Goal: Information Seeking & Learning: Learn about a topic

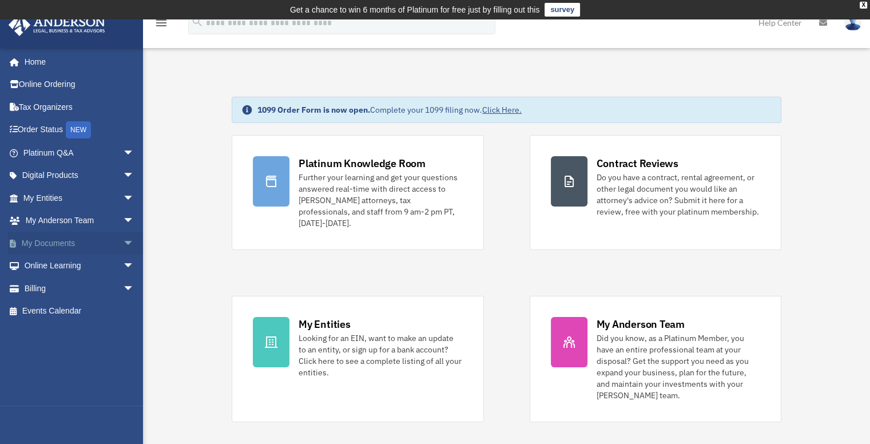
click at [123, 240] on span "arrow_drop_down" at bounding box center [134, 243] width 23 height 23
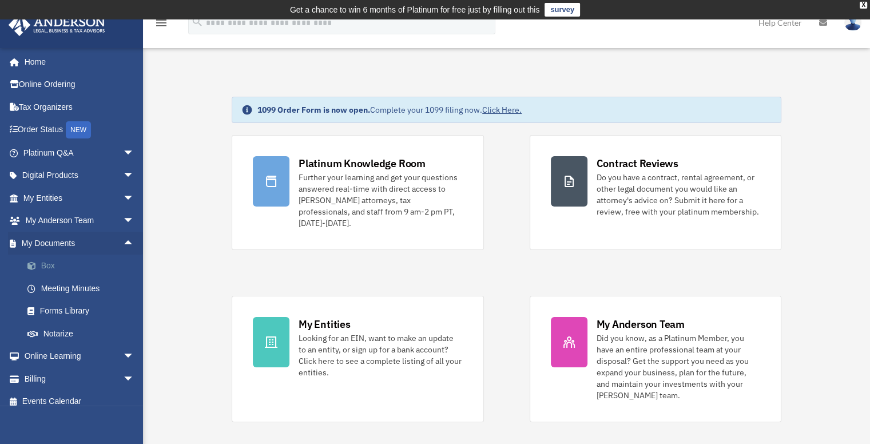
click at [45, 264] on link "Box" at bounding box center [84, 265] width 136 height 23
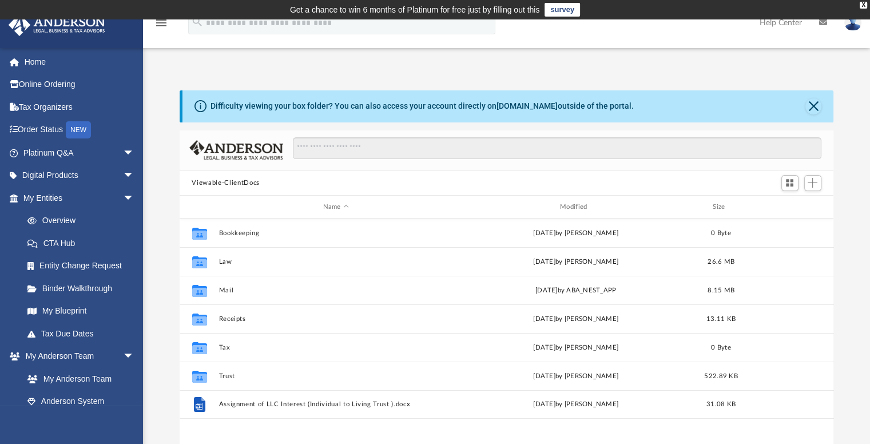
scroll to position [251, 645]
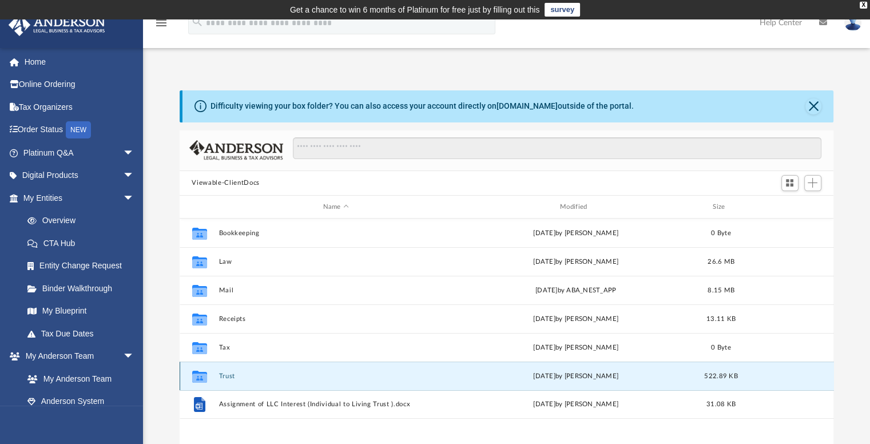
click at [224, 376] on button "Trust" at bounding box center [335, 375] width 234 height 7
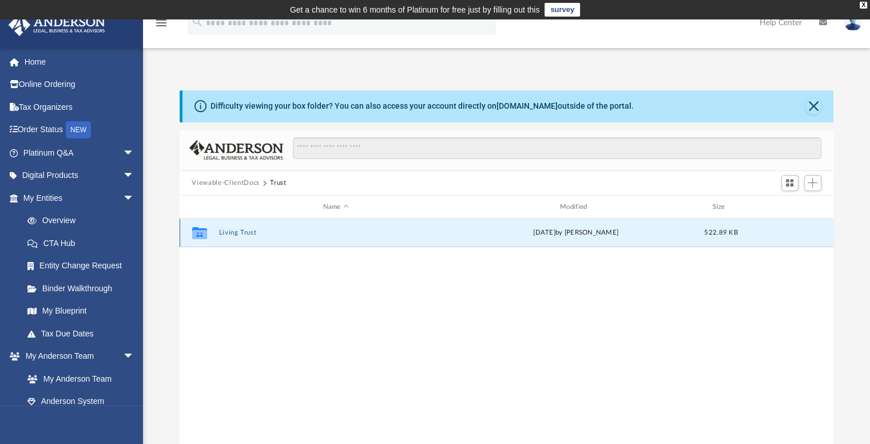
click at [233, 232] on button "Living Trust" at bounding box center [335, 232] width 234 height 7
click at [277, 232] on button "Certification of Trust for Andre and Mary.pdf" at bounding box center [335, 232] width 234 height 7
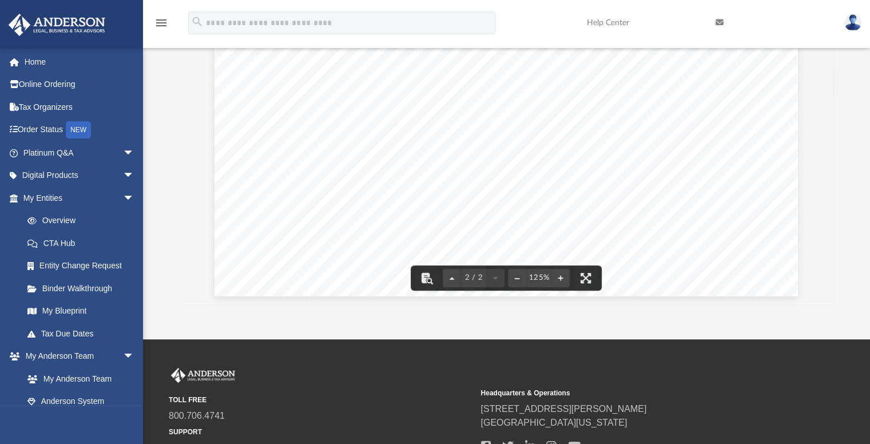
scroll to position [183, 0]
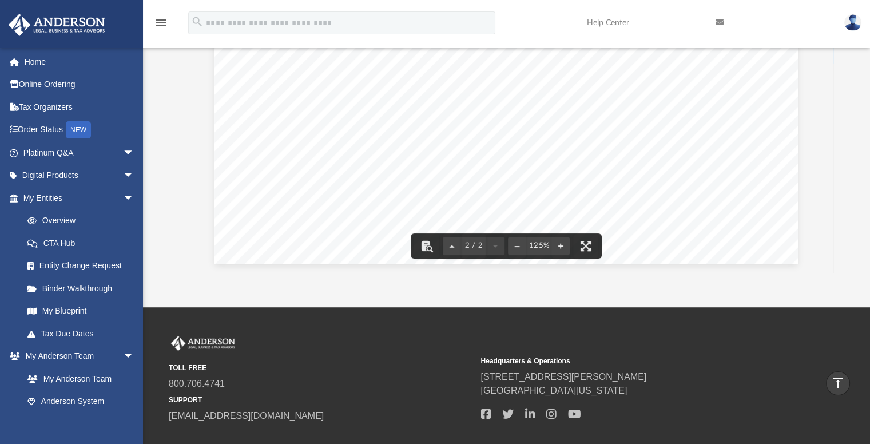
click at [157, 222] on div "Difficulty viewing your box folder? You can also access your account directly o…" at bounding box center [506, 89] width 727 height 365
click at [160, 23] on icon "menu" at bounding box center [161, 23] width 14 height 14
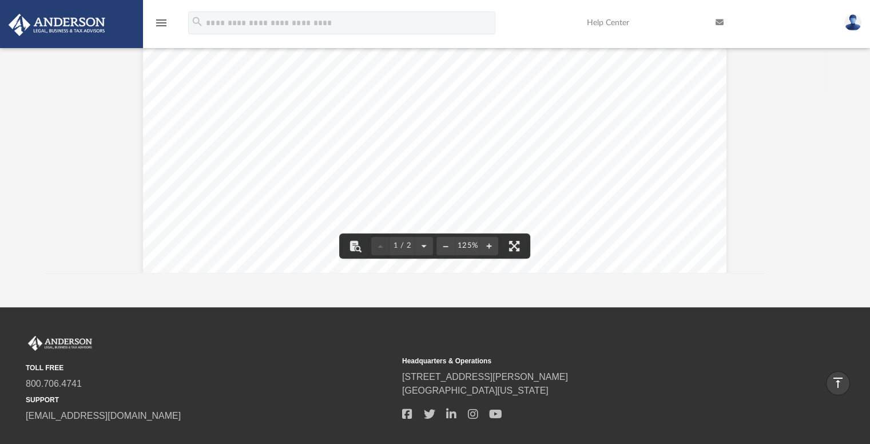
scroll to position [0, 0]
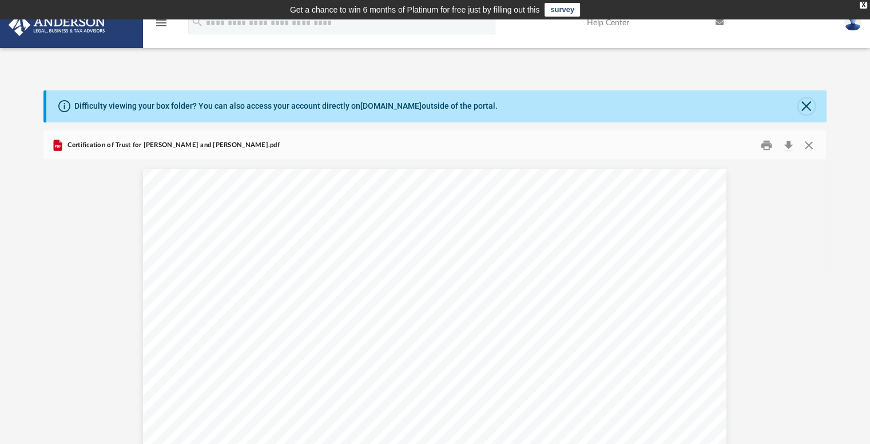
click at [800, 110] on button "Close" at bounding box center [806, 106] width 16 height 16
click at [800, 110] on div "Difficulty viewing your box folder? You can also access your account directly o…" at bounding box center [436, 106] width 780 height 32
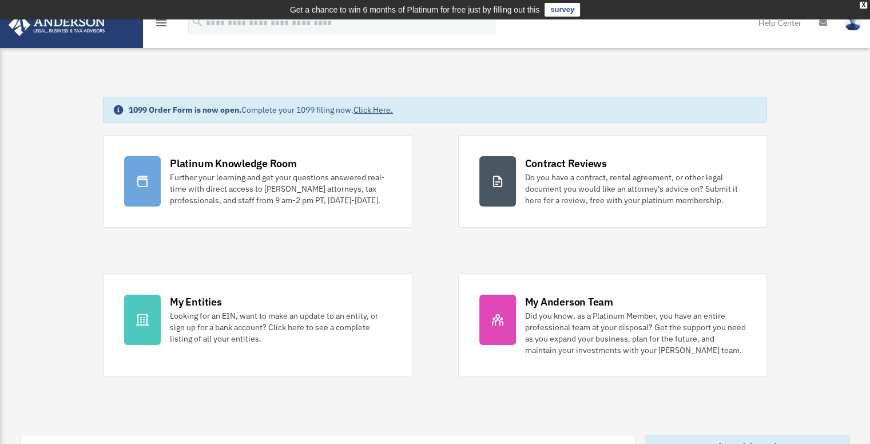
click at [563, 7] on link "survey" at bounding box center [561, 10] width 35 height 14
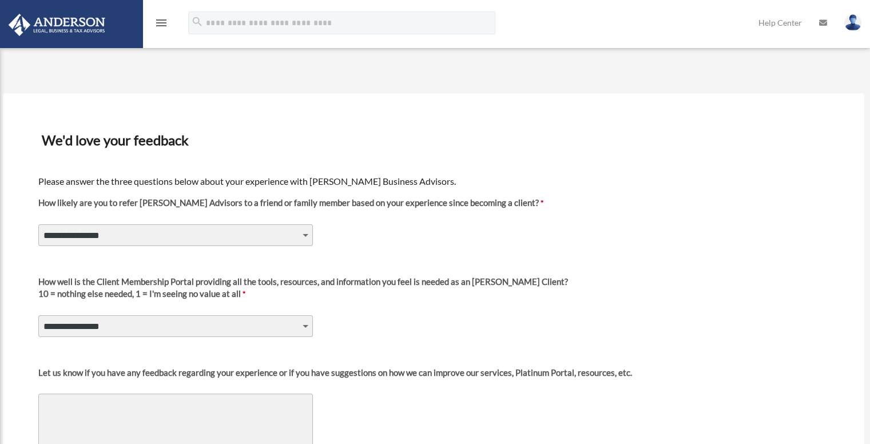
click at [302, 233] on select "**********" at bounding box center [175, 235] width 274 height 22
click at [238, 235] on select "**********" at bounding box center [175, 235] width 274 height 22
select select "********"
click at [38, 224] on select "**********" at bounding box center [175, 235] width 274 height 22
click at [105, 321] on select "**********" at bounding box center [175, 326] width 274 height 22
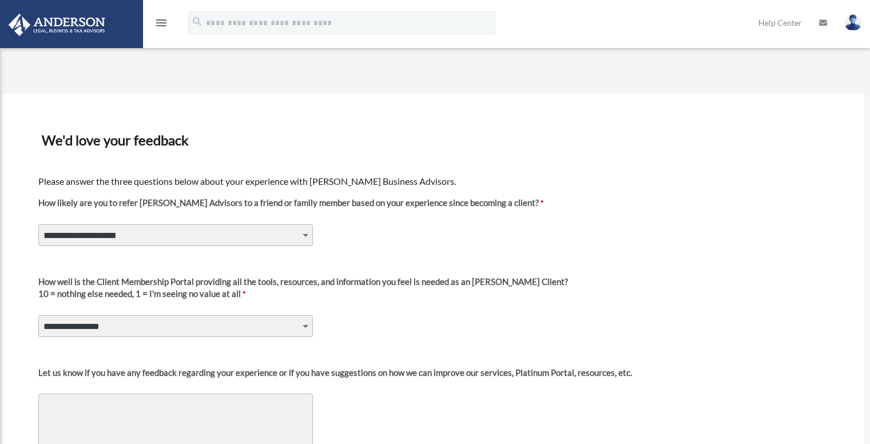
select select "********"
click at [38, 315] on select "**********" at bounding box center [175, 326] width 274 height 22
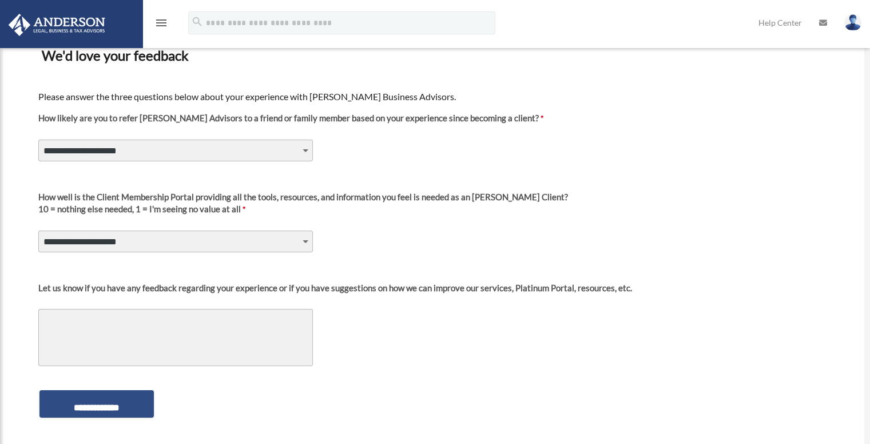
scroll to position [114, 0]
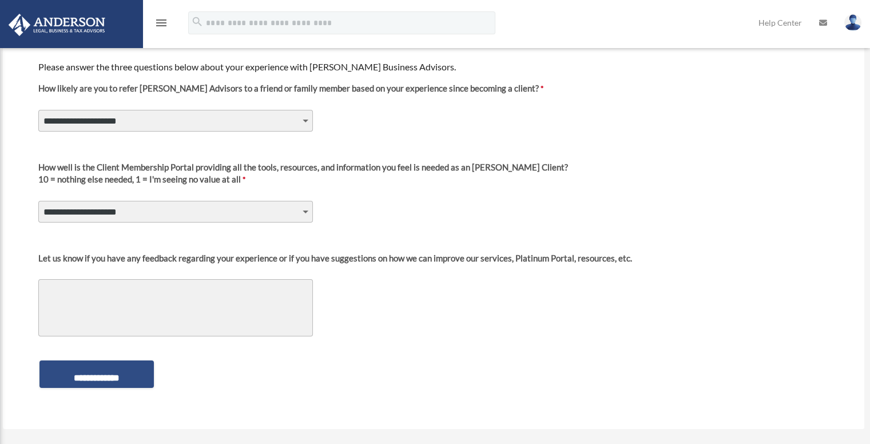
click at [74, 291] on textarea "Let us know if you have any feedback regarding your experience or if you have s…" at bounding box center [175, 307] width 274 height 57
type textarea "**********"
click at [210, 368] on div "**********" at bounding box center [433, 373] width 792 height 41
click at [208, 369] on div "**********" at bounding box center [433, 373] width 792 height 41
click at [80, 376] on input "**********" at bounding box center [96, 373] width 114 height 27
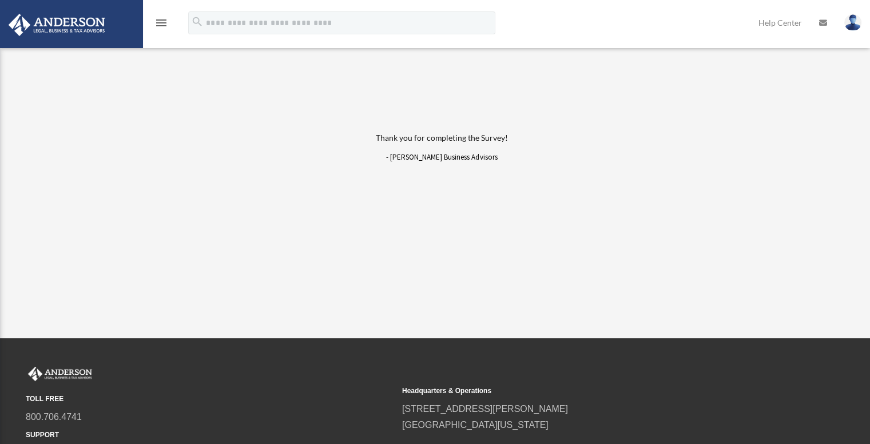
click at [244, 129] on div "Thank you for completing the Survey! - Anderson Business Advisors" at bounding box center [441, 171] width 440 height 109
click at [161, 24] on icon "menu" at bounding box center [161, 23] width 14 height 14
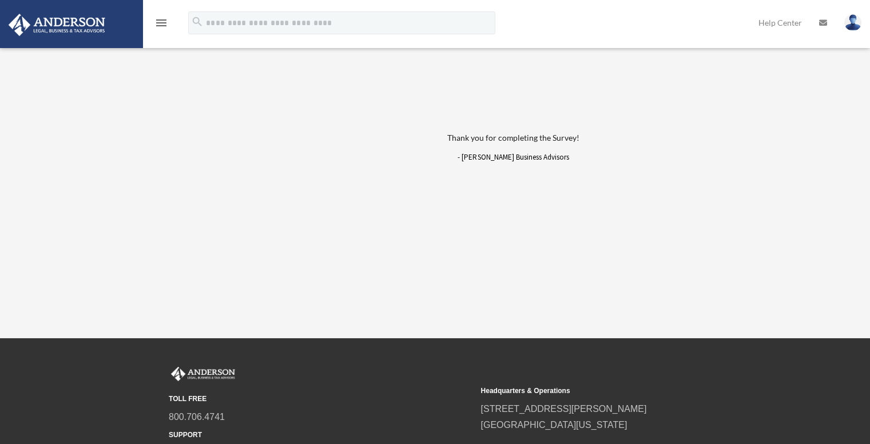
click at [163, 21] on icon "menu" at bounding box center [161, 23] width 14 height 14
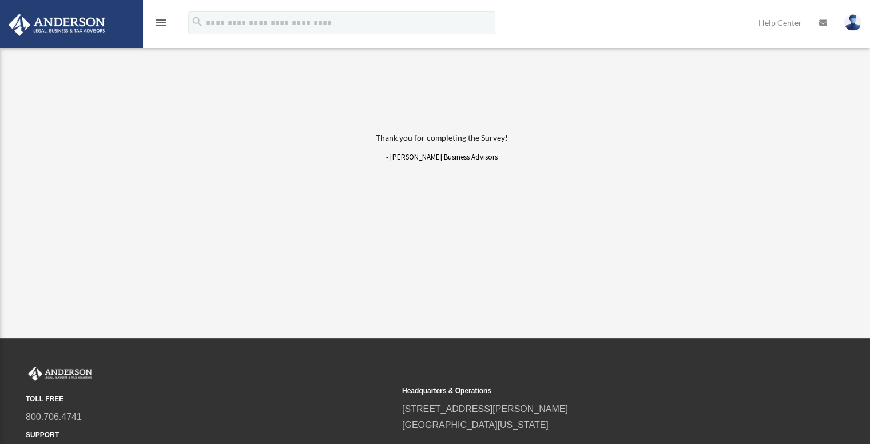
click at [163, 21] on icon "menu" at bounding box center [161, 23] width 14 height 14
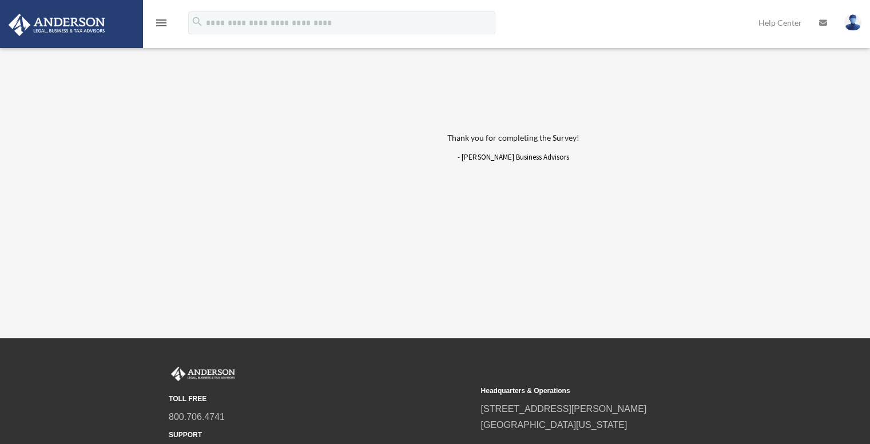
click at [163, 22] on icon "menu" at bounding box center [161, 23] width 14 height 14
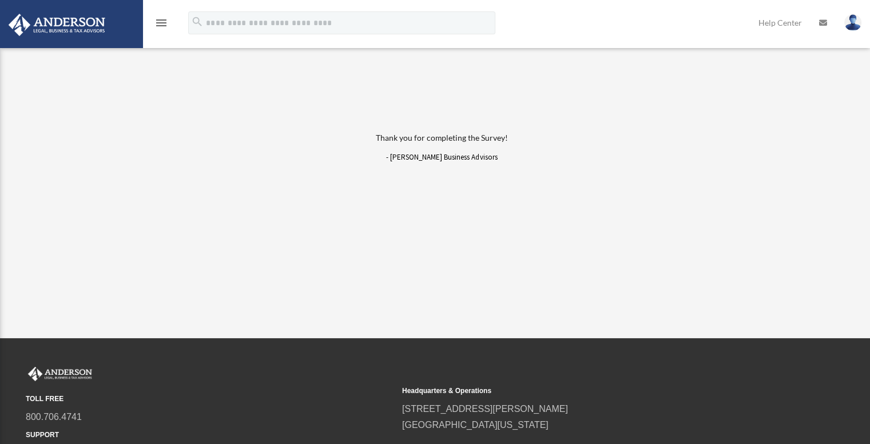
click at [163, 21] on icon "menu" at bounding box center [161, 23] width 14 height 14
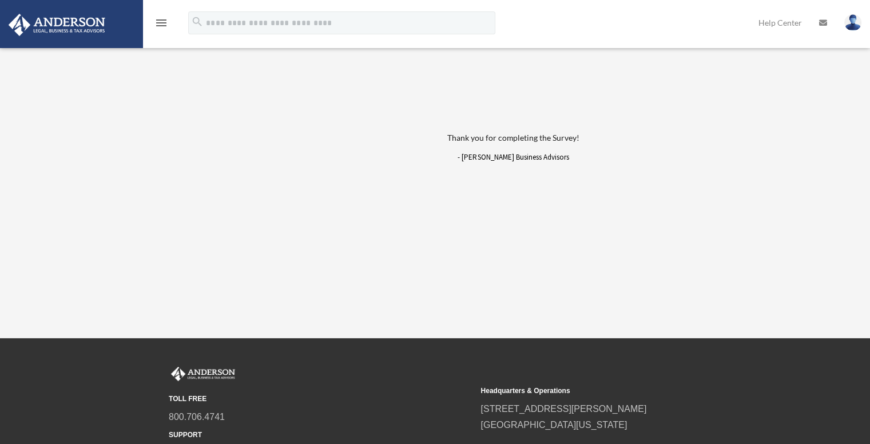
click at [164, 22] on icon "menu" at bounding box center [161, 23] width 14 height 14
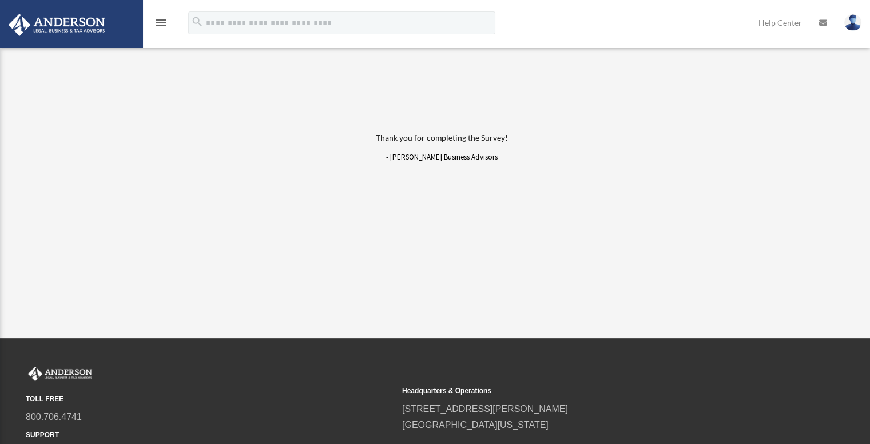
click at [53, 25] on img at bounding box center [56, 25] width 103 height 22
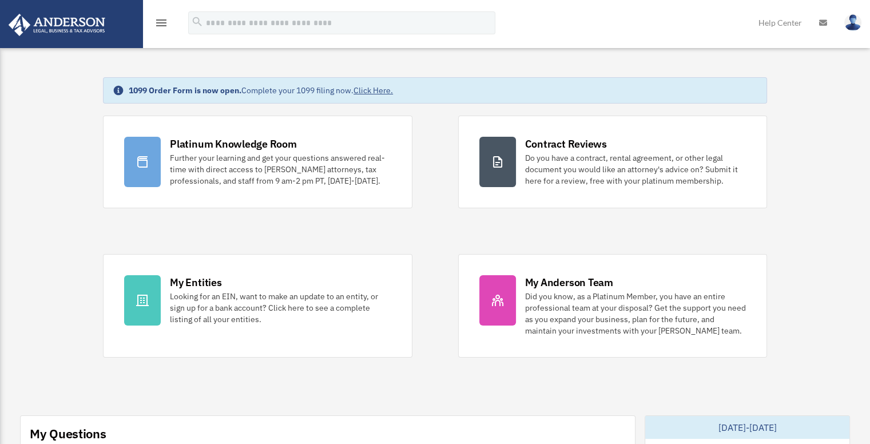
click at [165, 22] on icon "menu" at bounding box center [161, 23] width 14 height 14
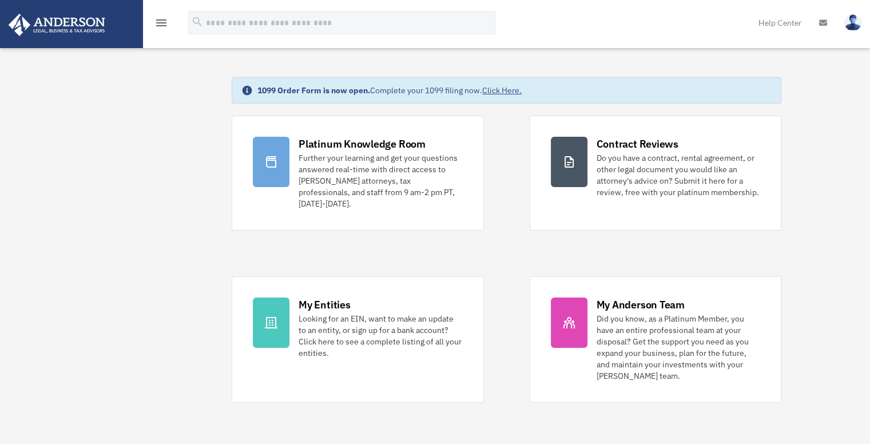
click at [156, 21] on icon "menu" at bounding box center [161, 23] width 14 height 14
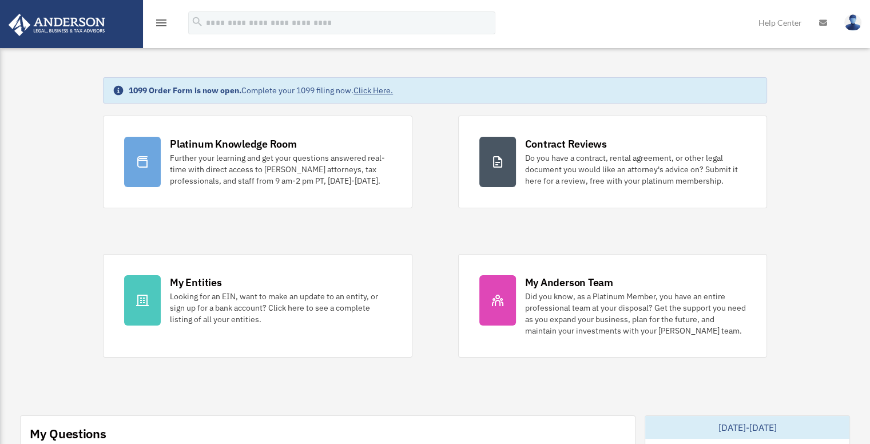
click at [157, 21] on icon "menu" at bounding box center [161, 23] width 14 height 14
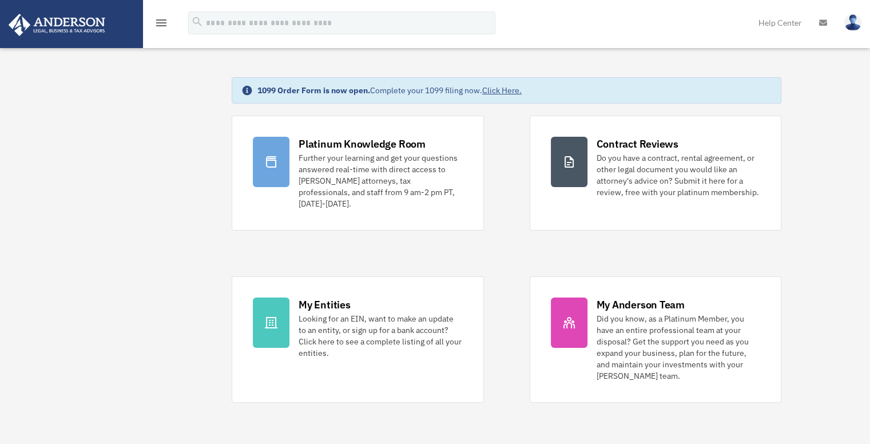
click at [64, 21] on img at bounding box center [56, 25] width 103 height 22
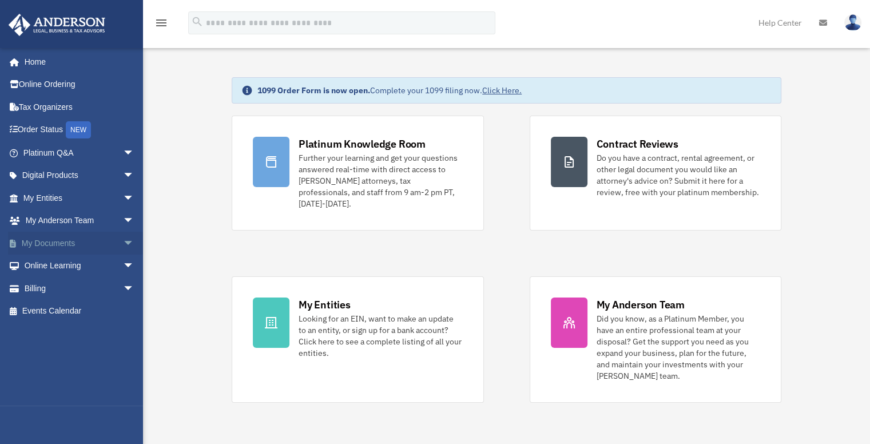
click at [62, 241] on link "My Documents arrow_drop_down" at bounding box center [80, 243] width 144 height 23
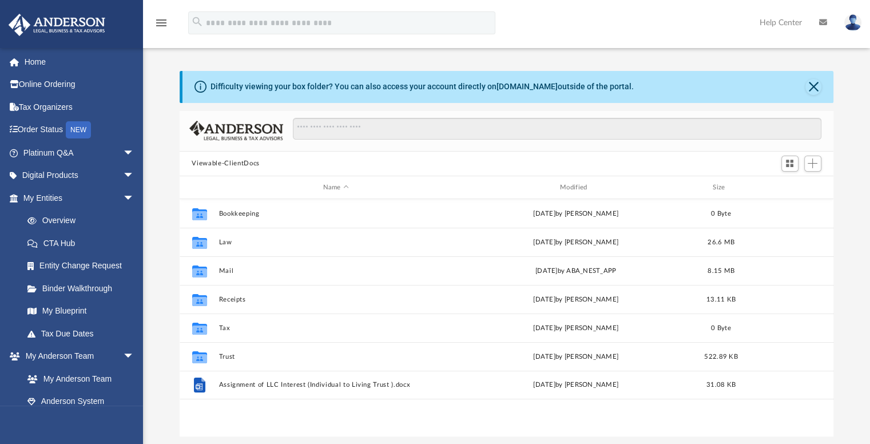
scroll to position [251, 645]
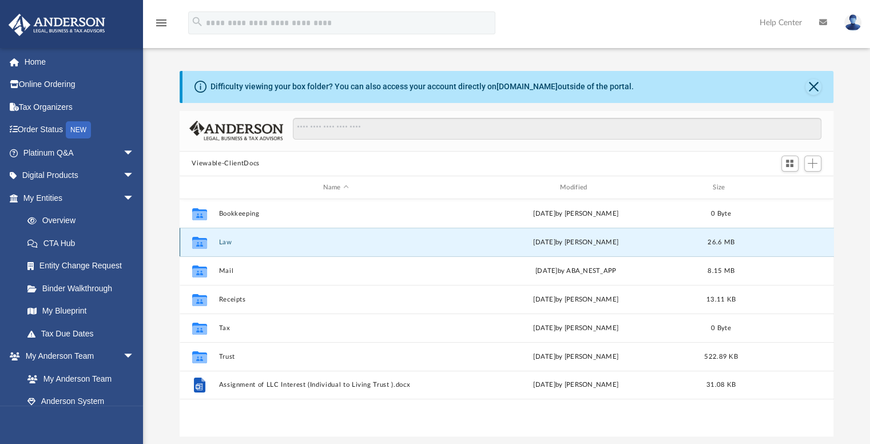
click at [222, 241] on button "Law" at bounding box center [335, 241] width 234 height 7
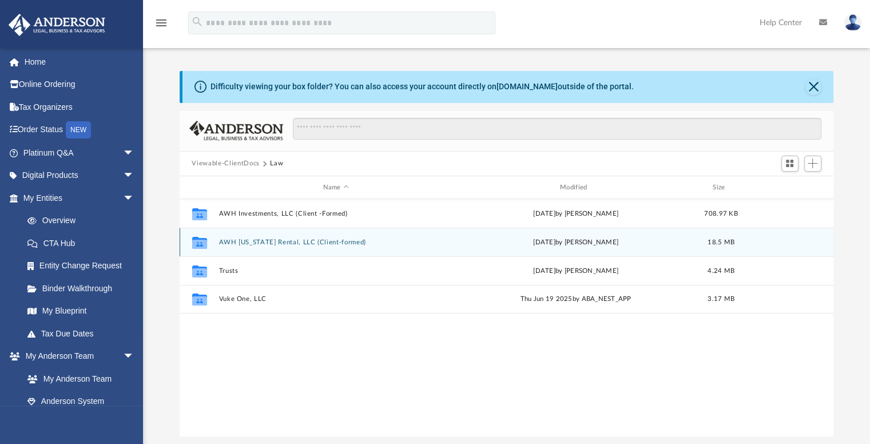
click at [254, 239] on button "AWH [US_STATE] Rental, LLC (Client-formed)" at bounding box center [335, 241] width 234 height 7
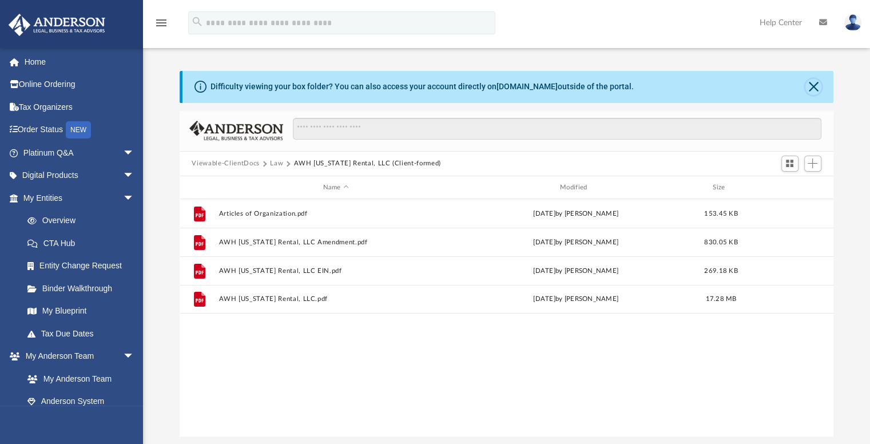
click at [810, 82] on button "Close" at bounding box center [813, 87] width 16 height 16
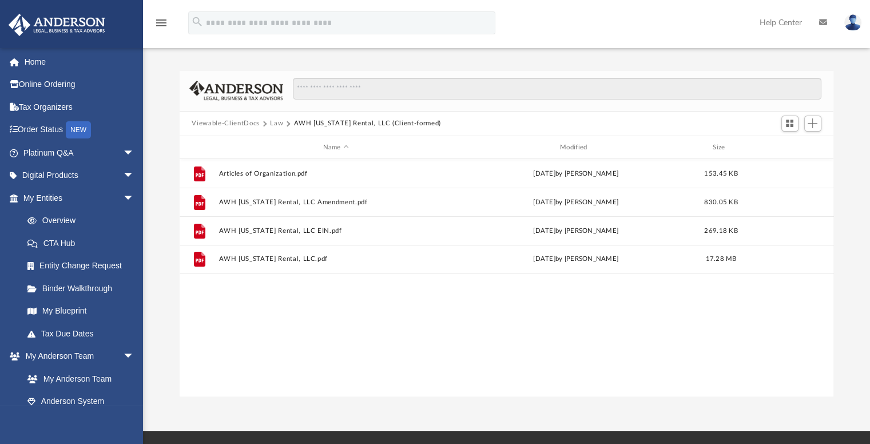
click at [216, 121] on button "Viewable-ClientDocs" at bounding box center [225, 123] width 67 height 10
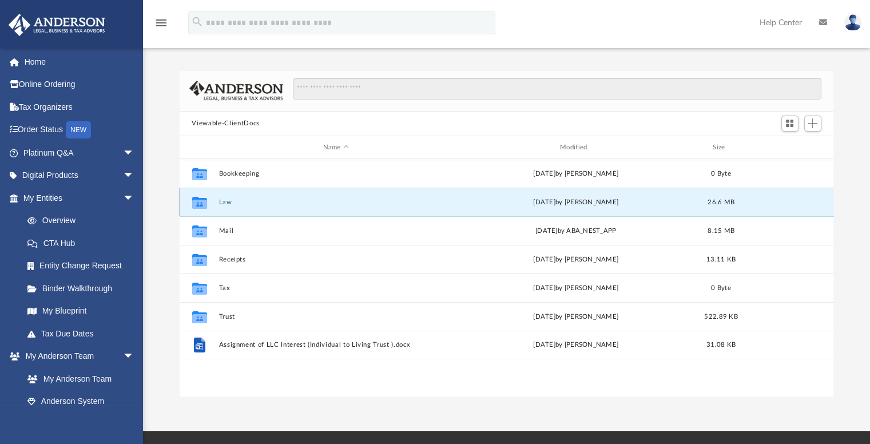
click at [221, 202] on button "Law" at bounding box center [335, 201] width 234 height 7
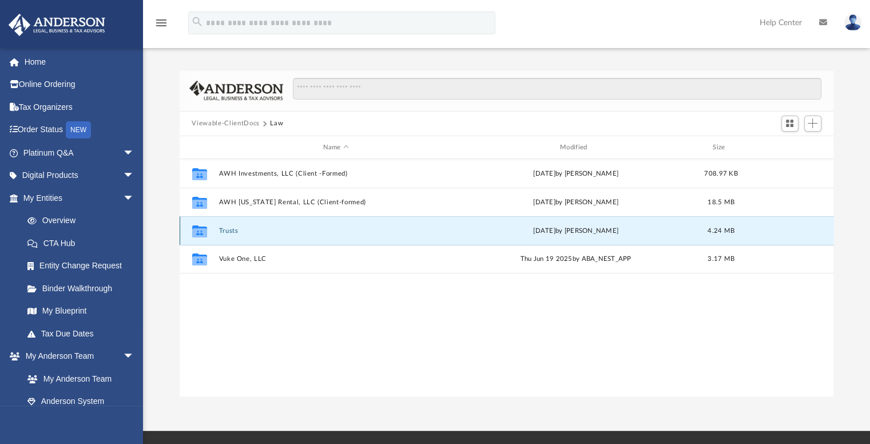
click at [225, 232] on button "Trusts" at bounding box center [335, 230] width 234 height 7
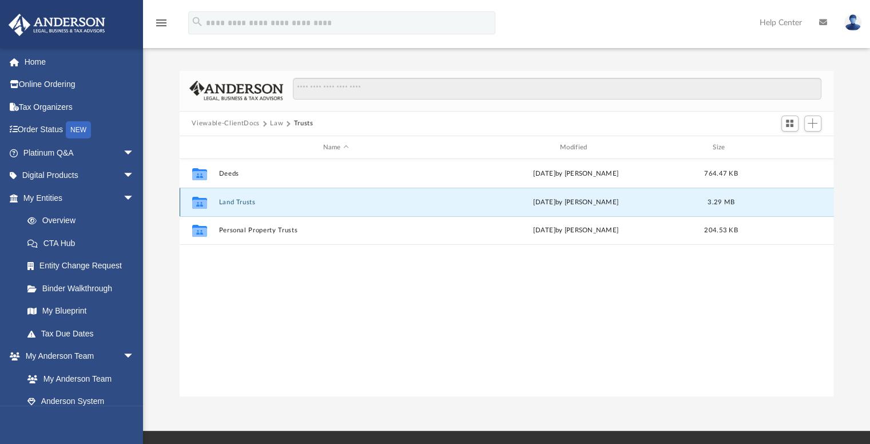
click at [234, 204] on button "Land Trusts" at bounding box center [335, 201] width 234 height 7
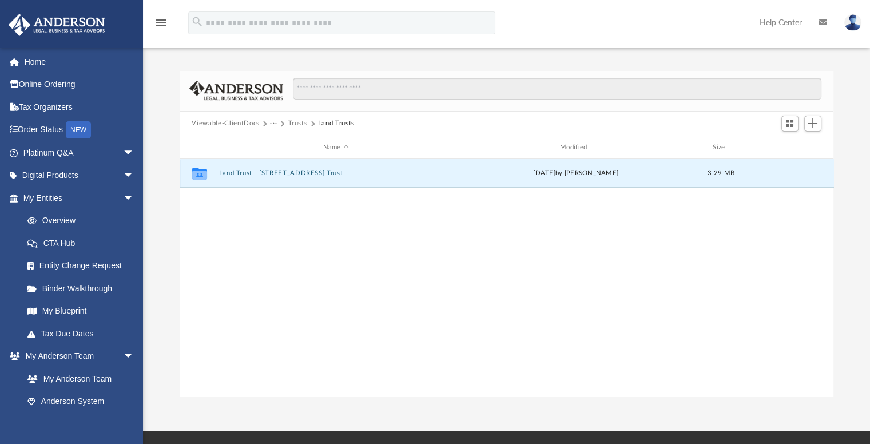
click at [238, 172] on button "Land Trust - [STREET_ADDRESS] Trust" at bounding box center [335, 173] width 234 height 7
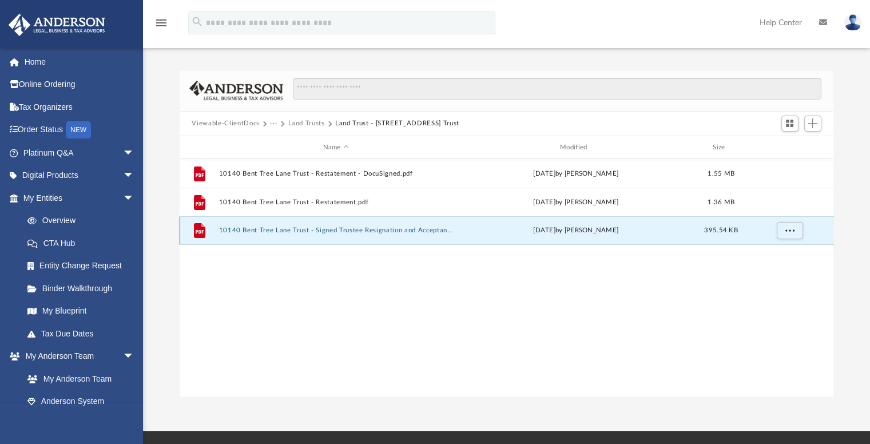
click at [253, 229] on button "10140 Bent Tree Lane Trust - Signed Trustee Resignation and Acceptance Letters.…" at bounding box center [335, 230] width 234 height 7
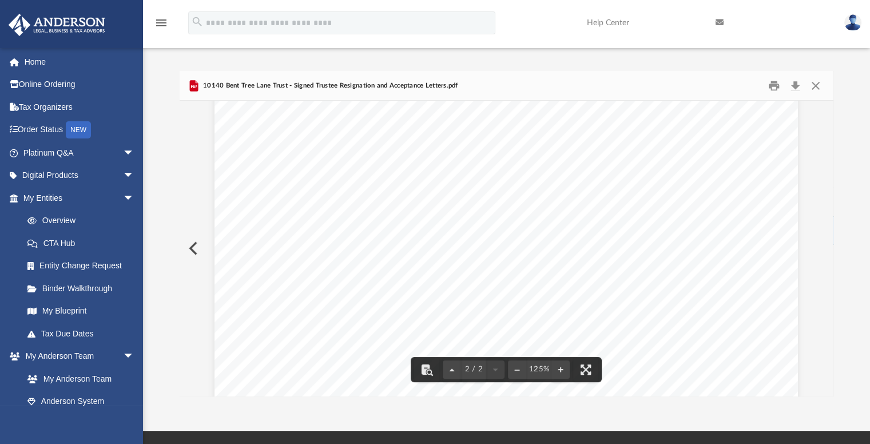
scroll to position [1248, 0]
click at [383, 188] on div "Acceptance of Trustee Acceptance as Trustee of The [STREET_ADDRESS] Trust By my…" at bounding box center [505, 10] width 583 height 755
click at [190, 245] on button "Preview" at bounding box center [192, 248] width 25 height 32
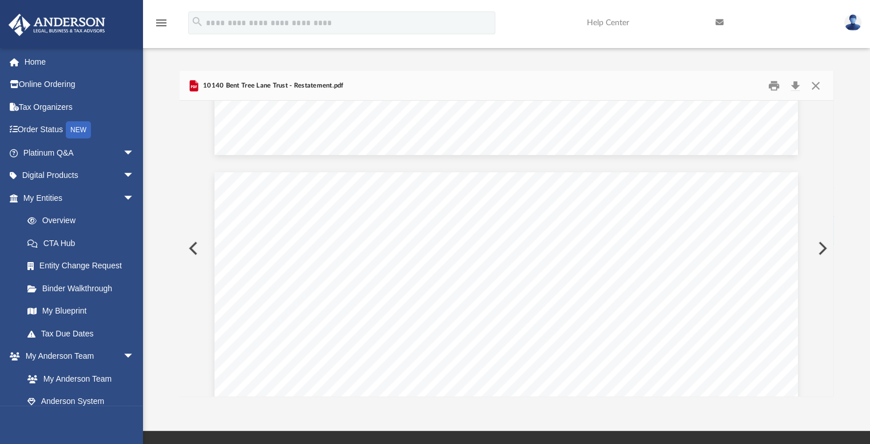
scroll to position [17750, 0]
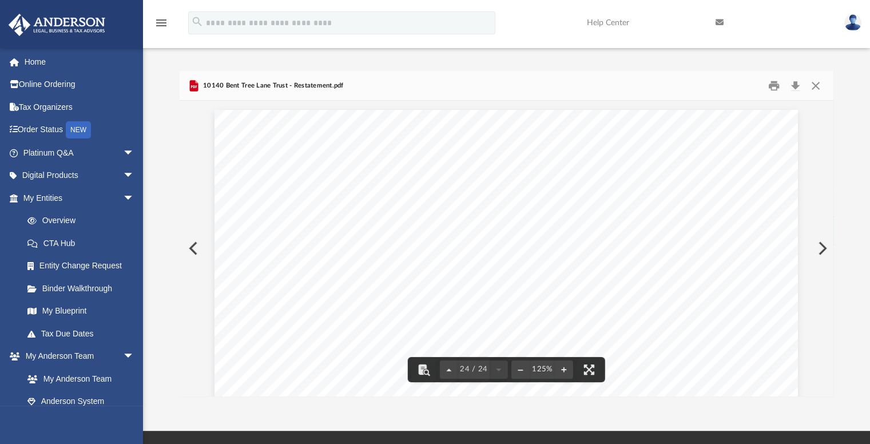
click at [193, 249] on button "Preview" at bounding box center [192, 248] width 25 height 32
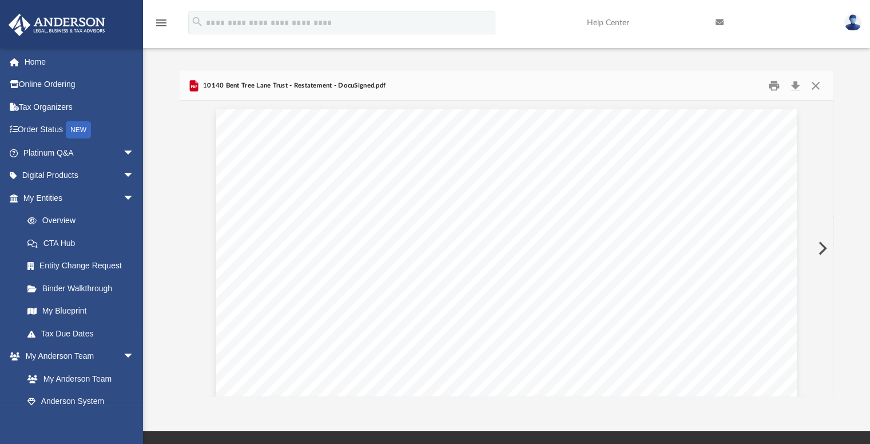
scroll to position [768, 0]
click at [816, 85] on button "Close" at bounding box center [815, 86] width 21 height 18
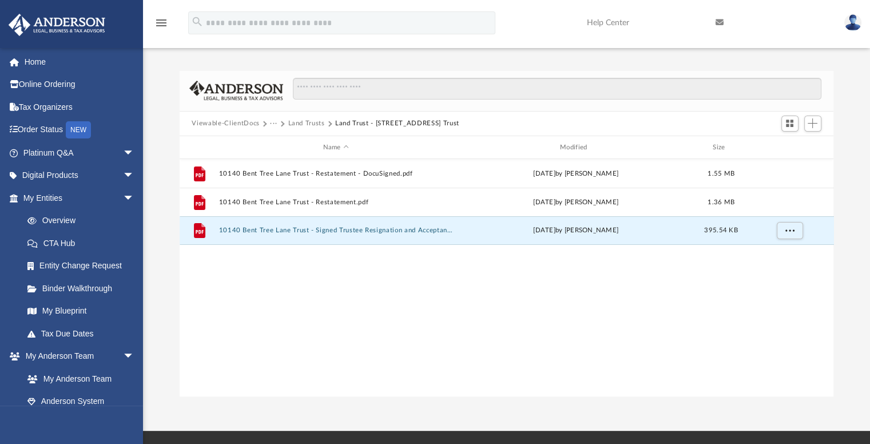
click at [226, 321] on div "File 10140 Bent Tree Lane Trust - Restatement - DocuSigned.pdf [DATE] by [PERSO…" at bounding box center [507, 277] width 654 height 237
click at [212, 123] on button "Viewable-ClientDocs" at bounding box center [225, 123] width 67 height 10
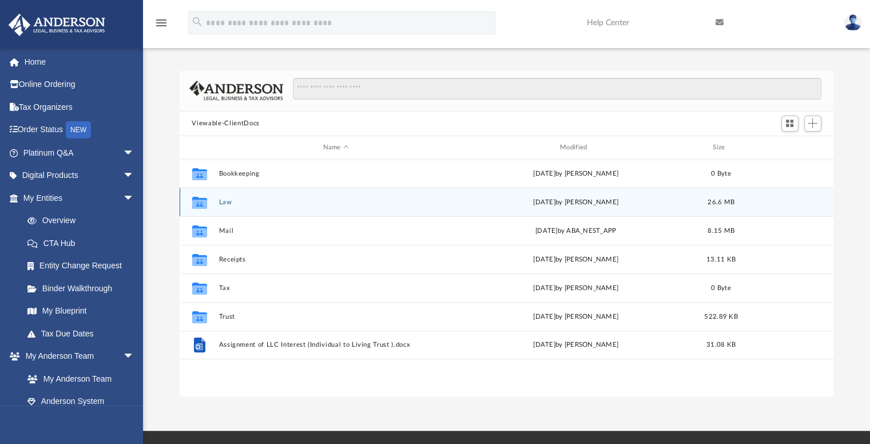
click at [224, 204] on button "Law" at bounding box center [335, 201] width 234 height 7
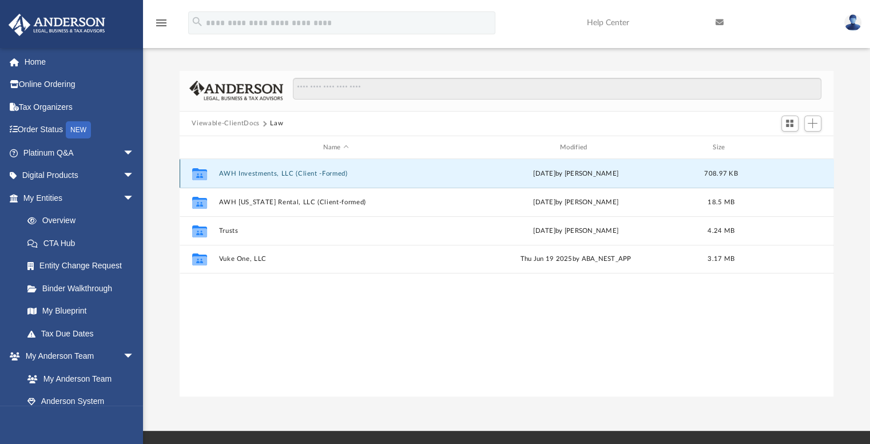
click at [266, 173] on button "AWH Investments, LLC (Client -Formed)" at bounding box center [335, 173] width 234 height 7
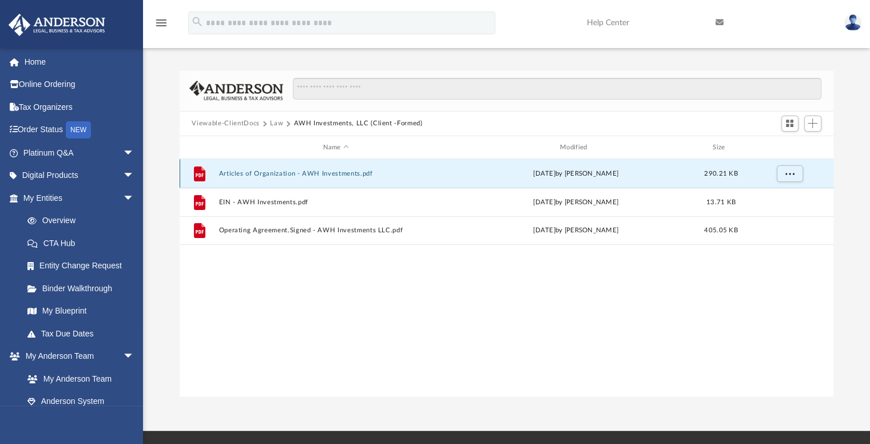
click at [278, 174] on button "Articles of Organization - AWH Investments.pdf" at bounding box center [335, 173] width 234 height 7
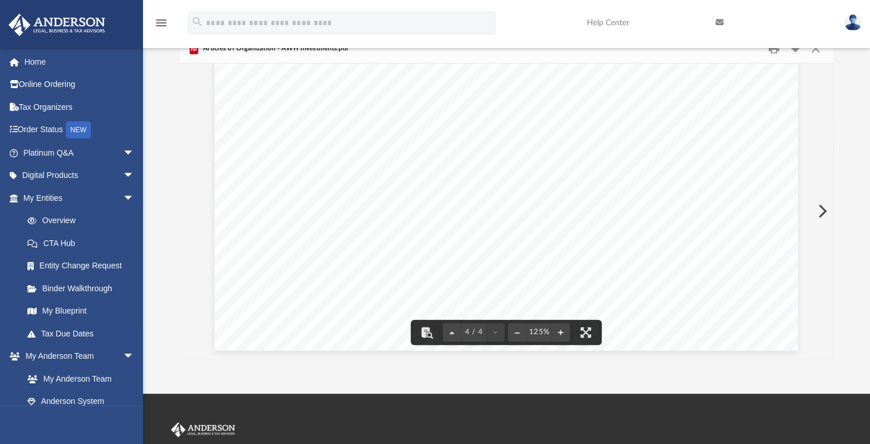
scroll to position [57, 0]
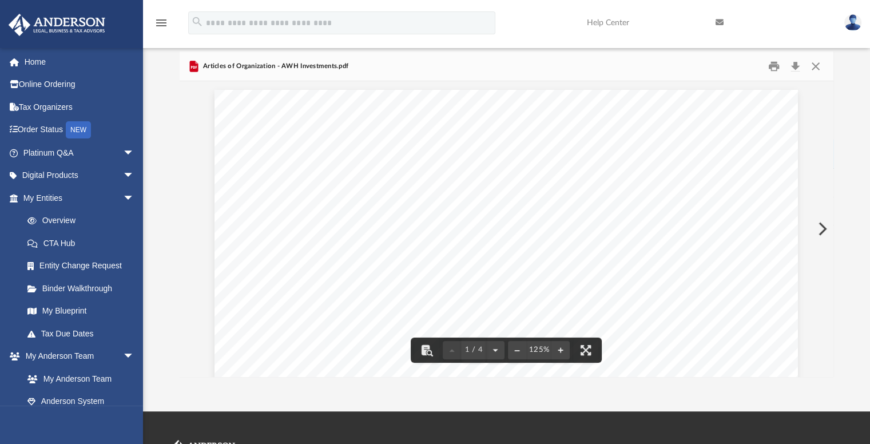
scroll to position [0, 0]
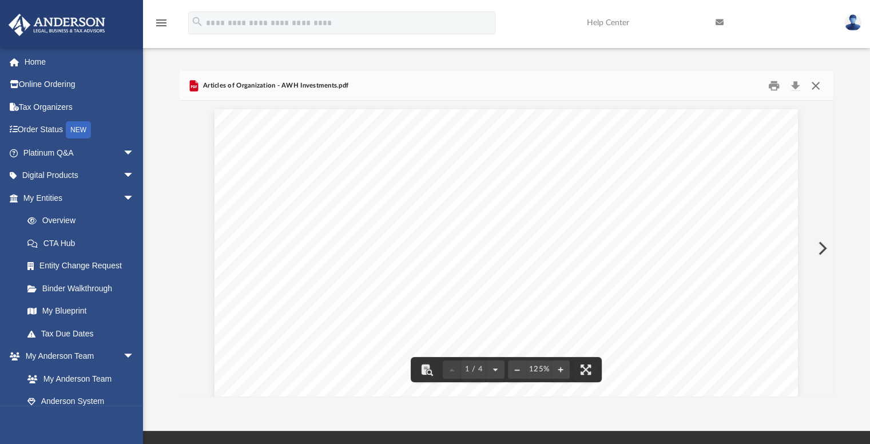
click at [814, 85] on button "Close" at bounding box center [815, 86] width 21 height 18
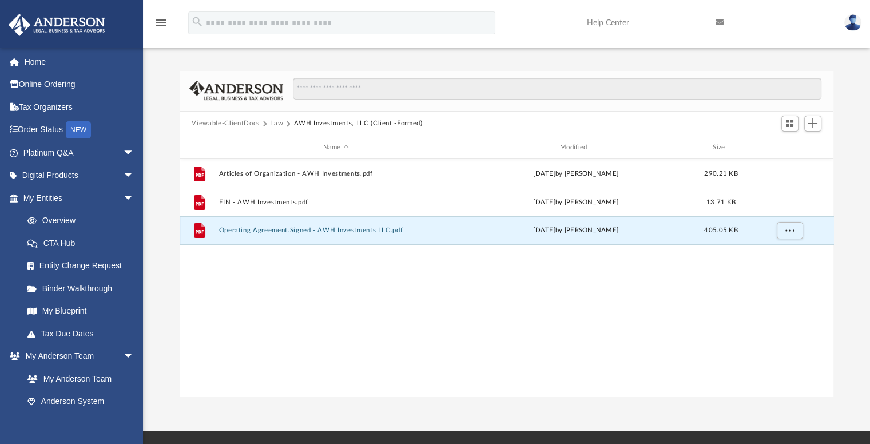
click at [269, 229] on button "Operating Agreement.Signed - AWH Investments LLC.pdf" at bounding box center [335, 230] width 234 height 7
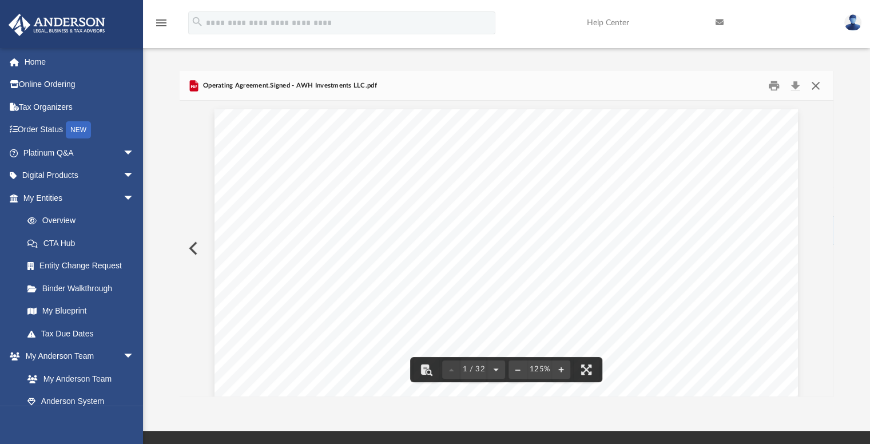
click at [821, 92] on button "Close" at bounding box center [815, 86] width 21 height 18
drag, startPoint x: 821, startPoint y: 92, endPoint x: 830, endPoint y: 99, distance: 11.4
click at [828, 97] on div at bounding box center [507, 91] width 654 height 41
